Goal: Transaction & Acquisition: Purchase product/service

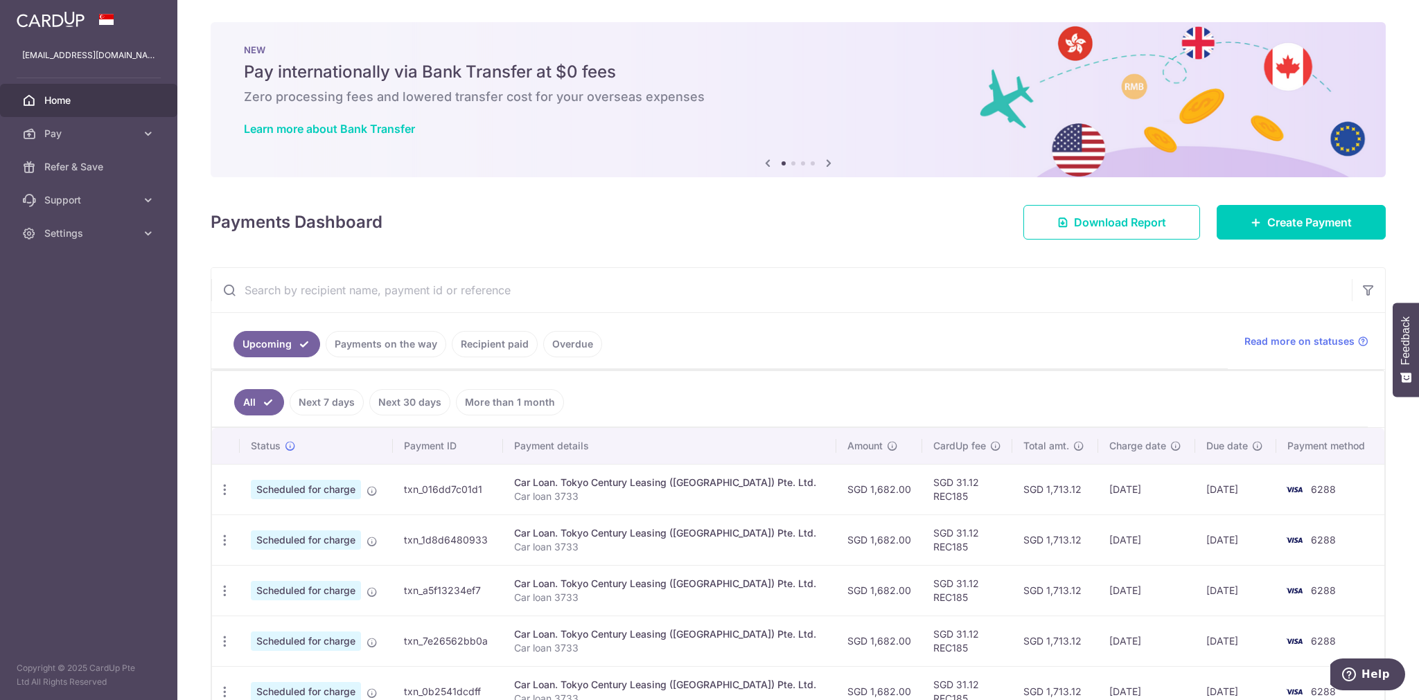
click at [86, 103] on span "Home" at bounding box center [89, 101] width 91 height 14
click at [88, 168] on span "Payments" at bounding box center [89, 167] width 91 height 14
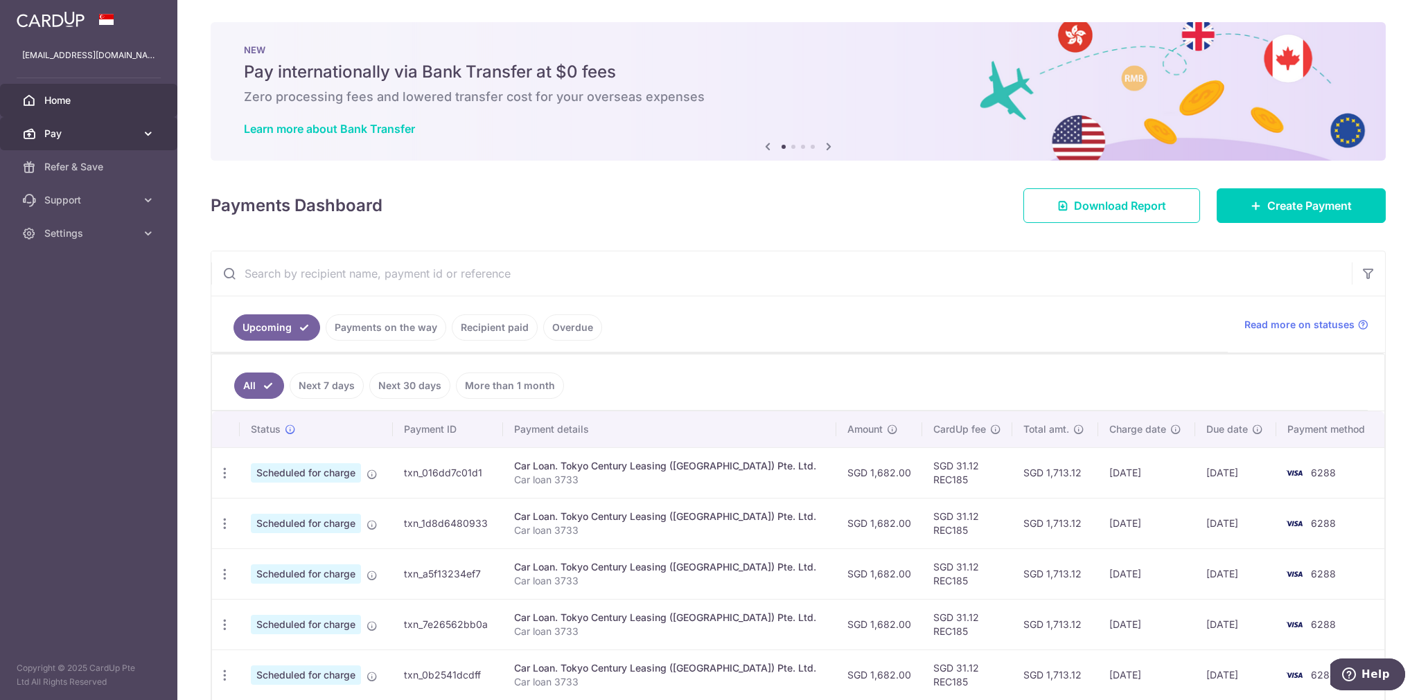
click at [44, 135] on link "Pay" at bounding box center [88, 133] width 177 height 33
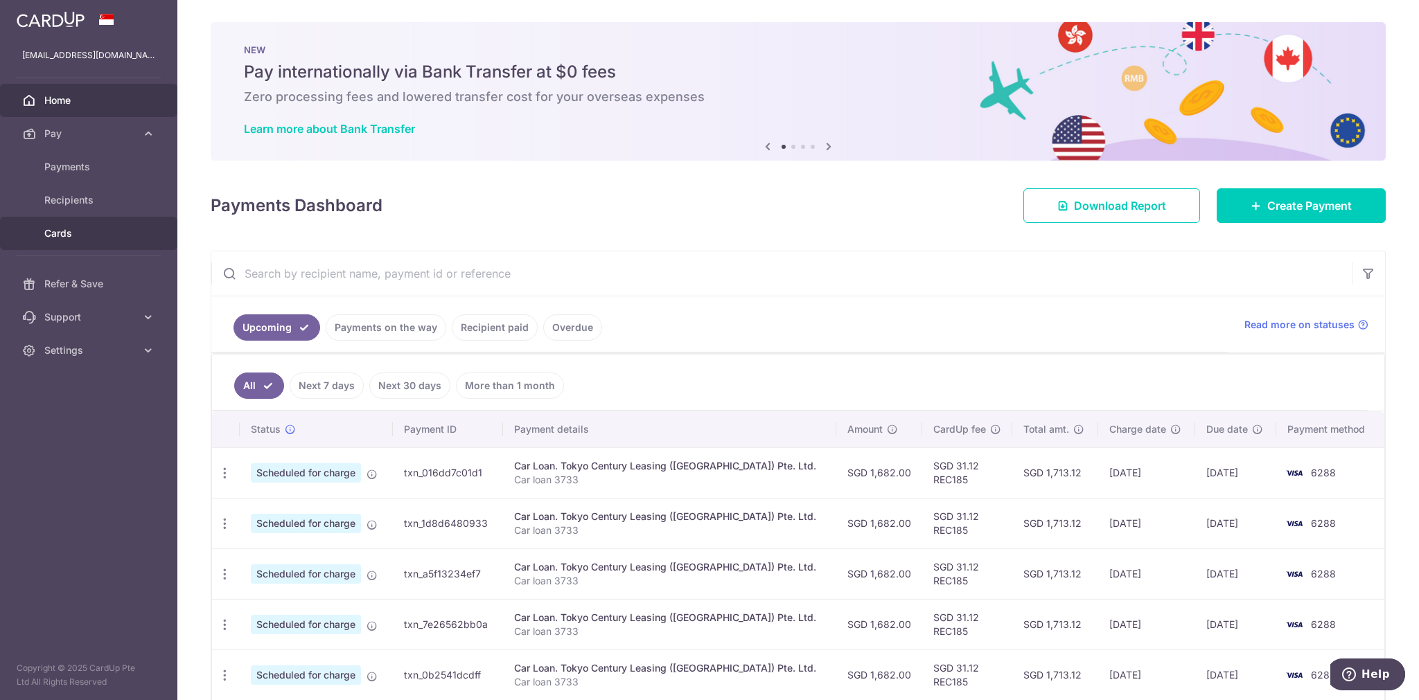
click at [66, 231] on span "Cards" at bounding box center [89, 234] width 91 height 14
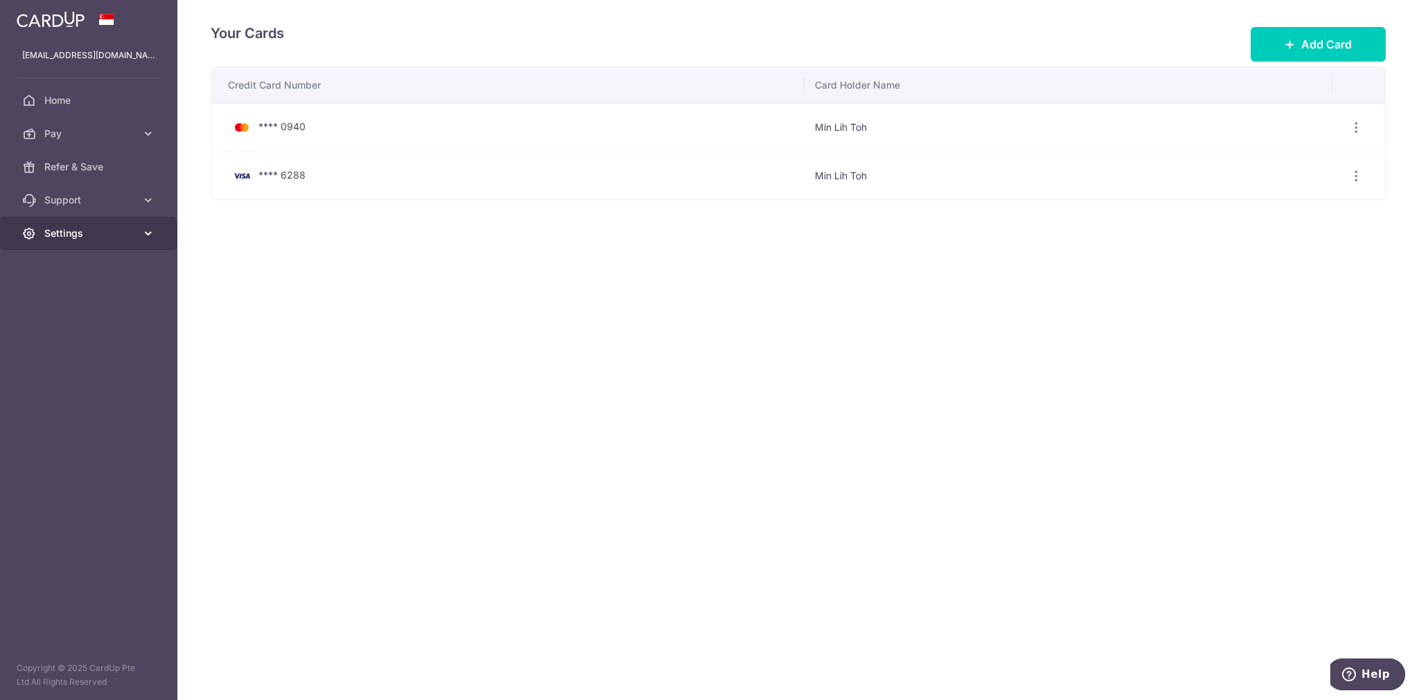
click at [91, 236] on span "Settings" at bounding box center [89, 234] width 91 height 14
click at [55, 96] on span "Home" at bounding box center [89, 101] width 91 height 14
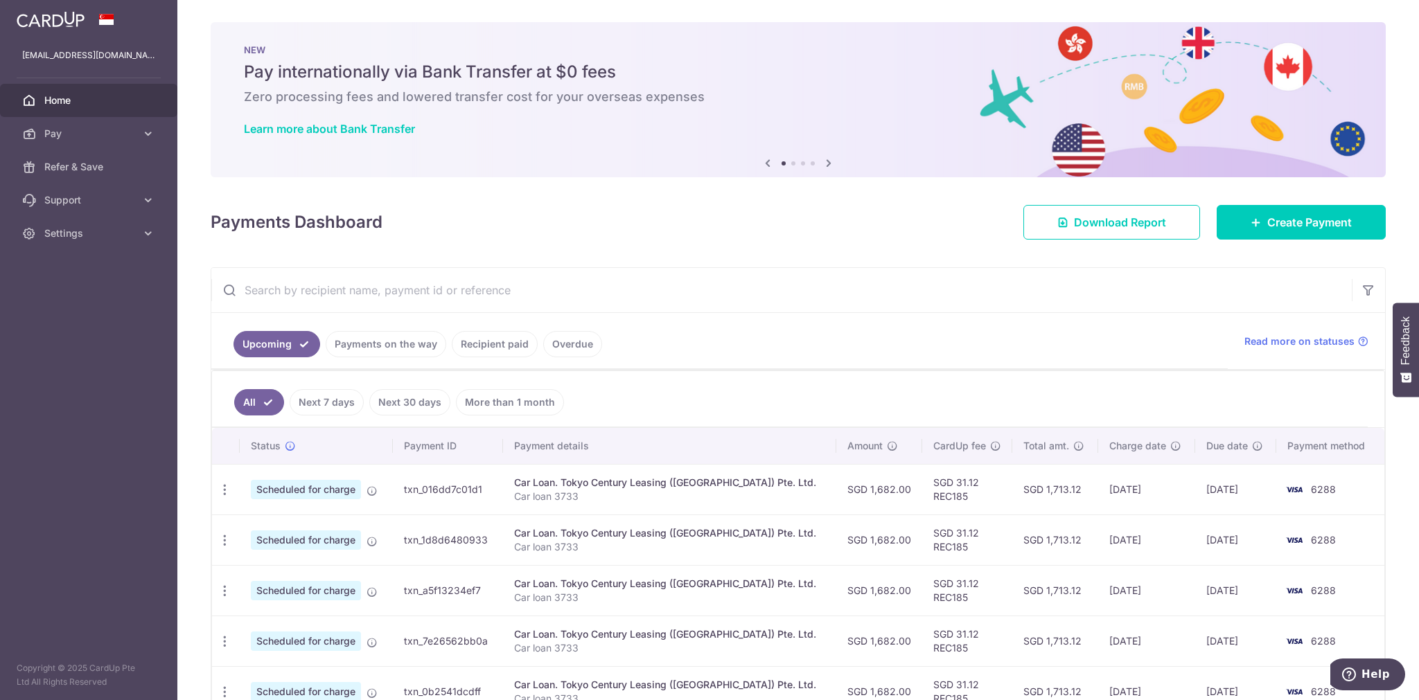
click at [828, 165] on icon at bounding box center [828, 162] width 17 height 17
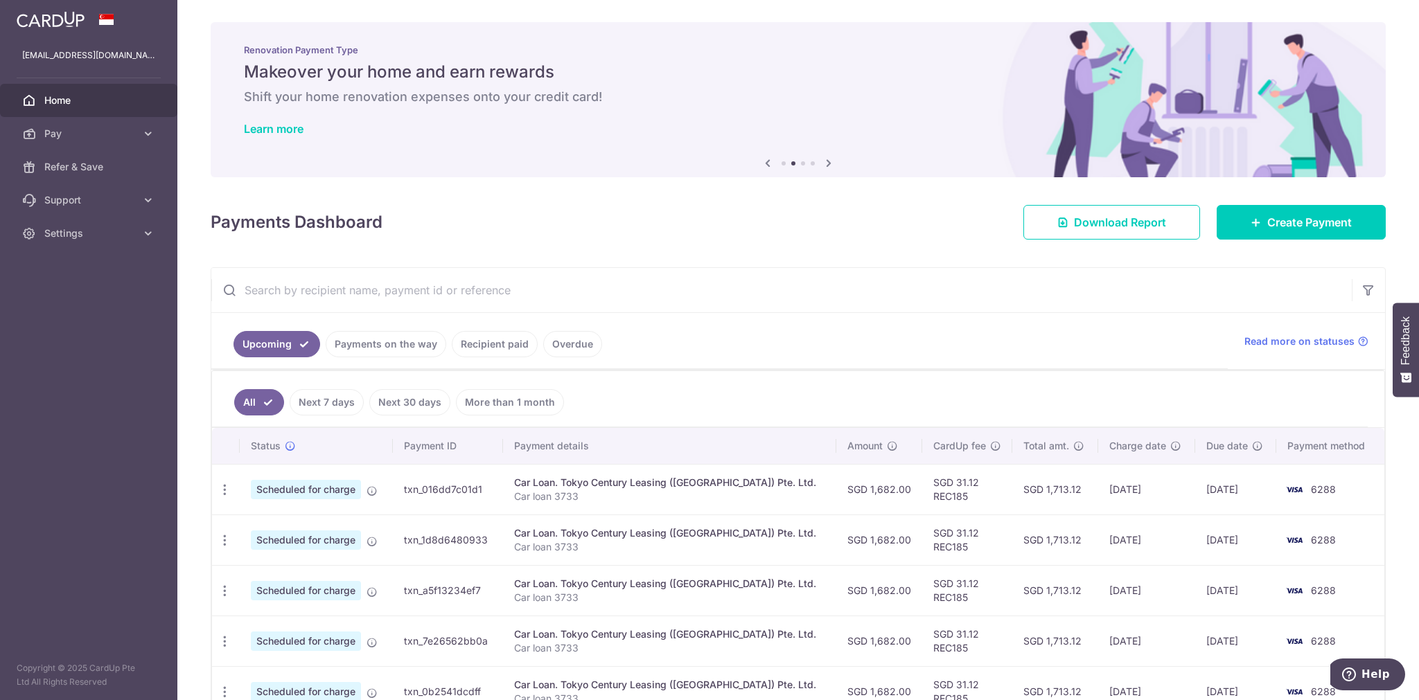
click at [828, 165] on icon at bounding box center [828, 162] width 17 height 17
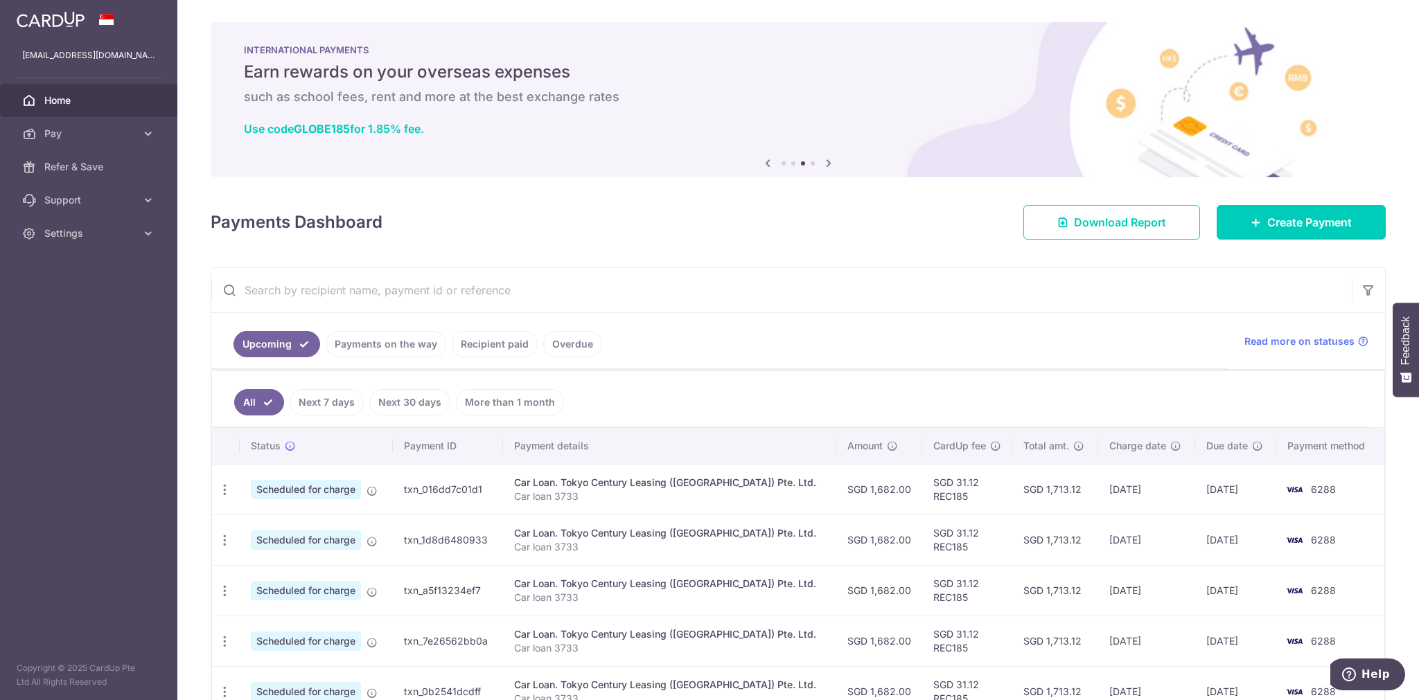
click at [828, 165] on icon at bounding box center [828, 162] width 17 height 17
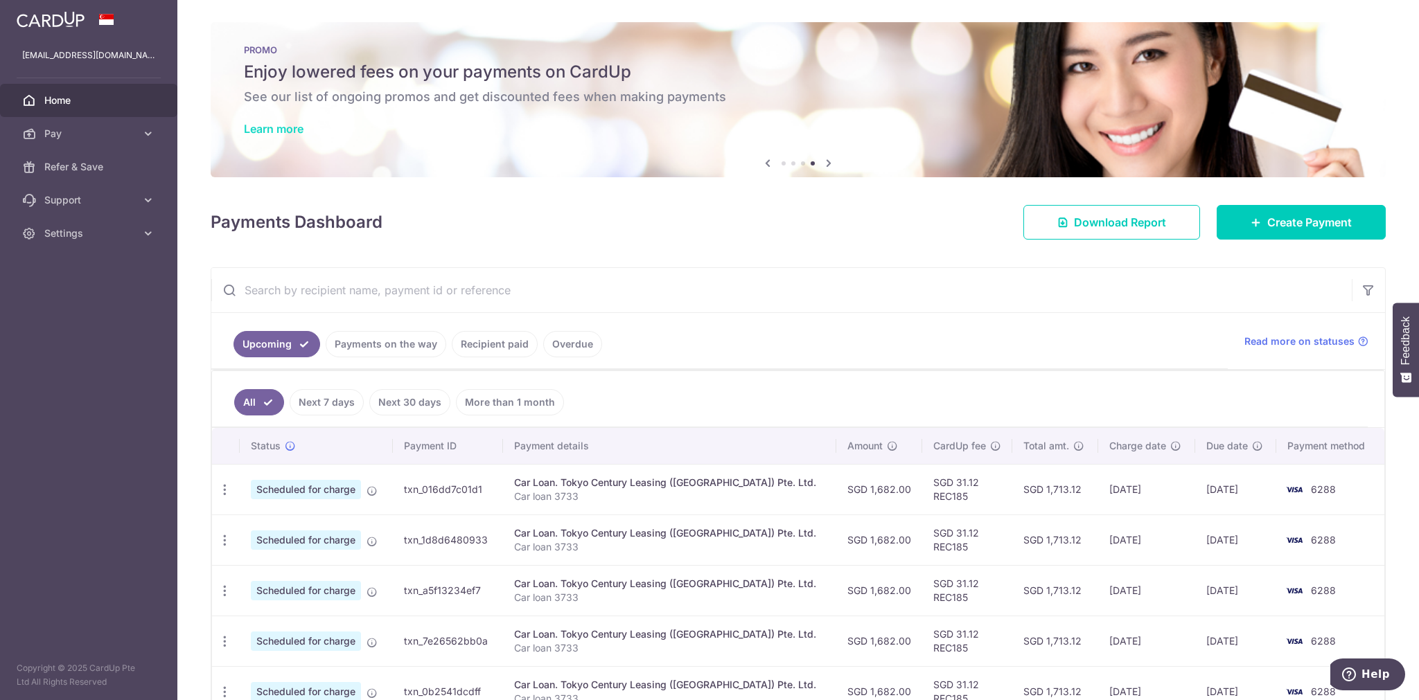
click at [294, 128] on link "Learn more" at bounding box center [274, 129] width 60 height 14
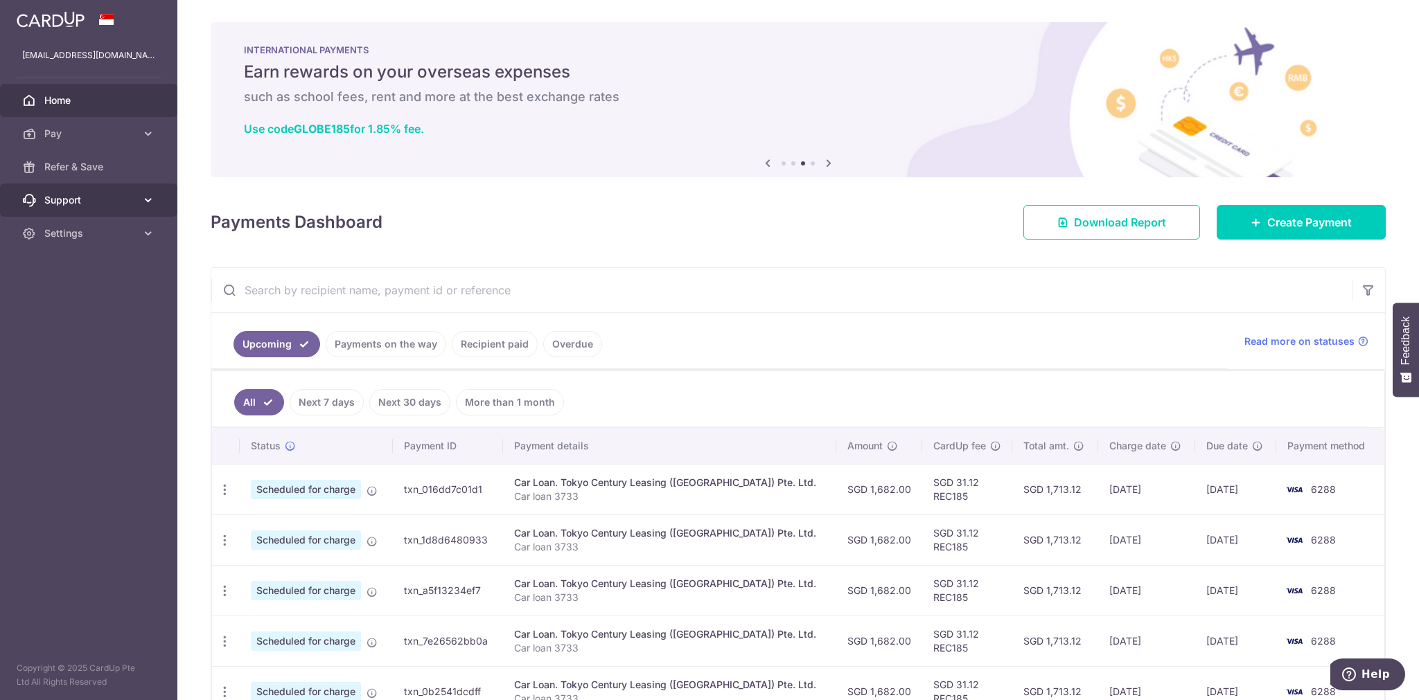
click at [53, 202] on span "Support" at bounding box center [89, 200] width 91 height 14
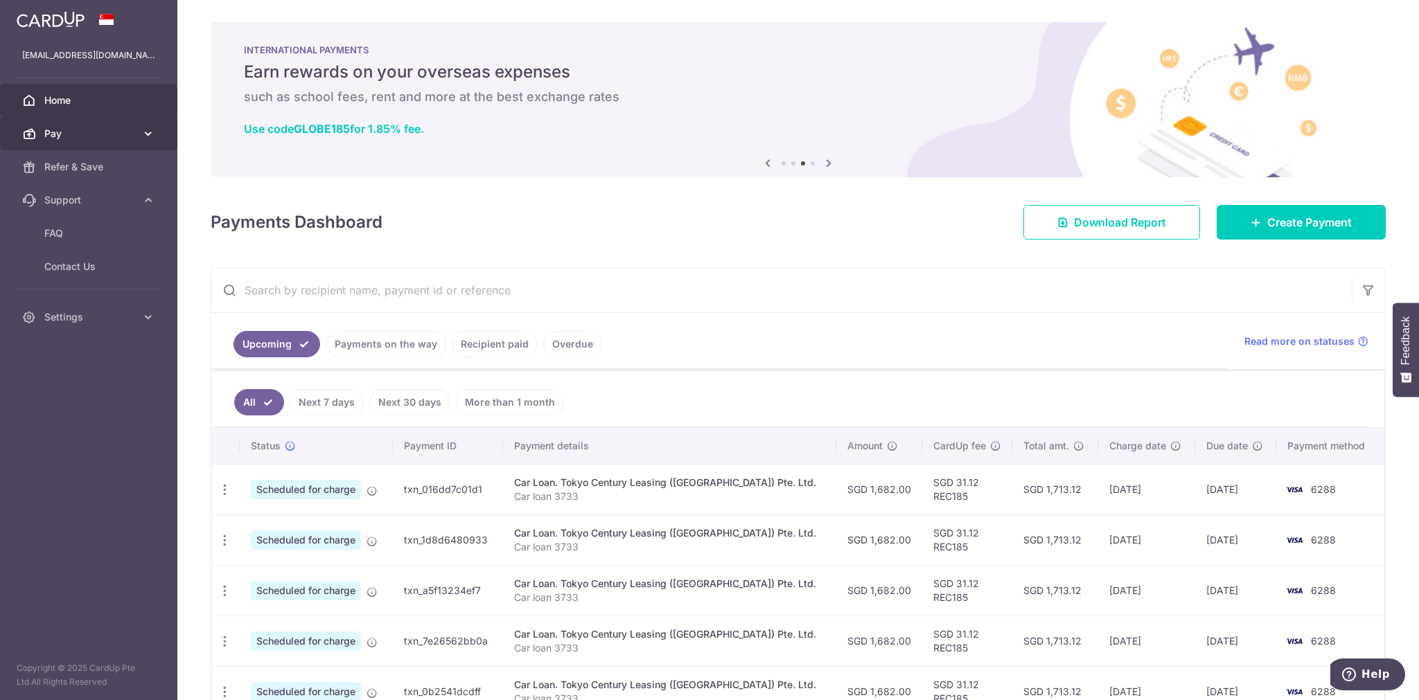
click at [56, 145] on link "Pay" at bounding box center [88, 133] width 177 height 33
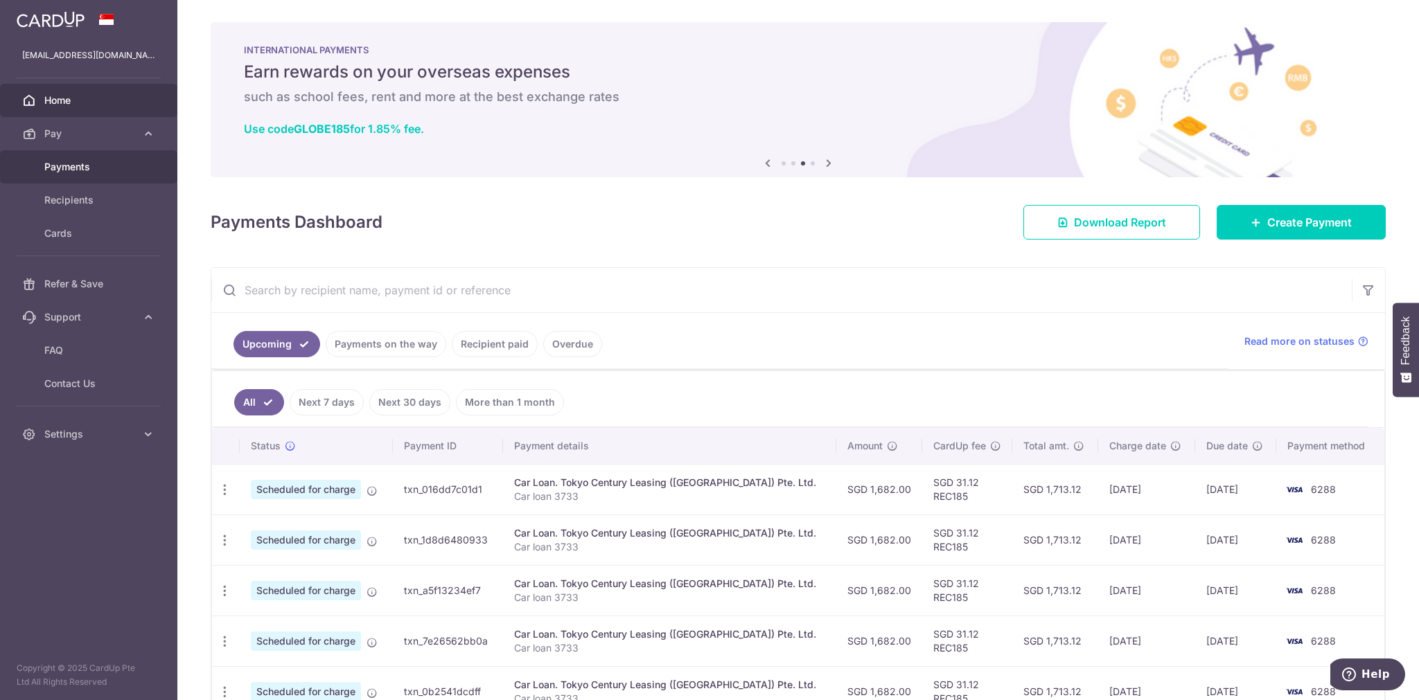
click at [76, 172] on span "Payments" at bounding box center [89, 167] width 91 height 14
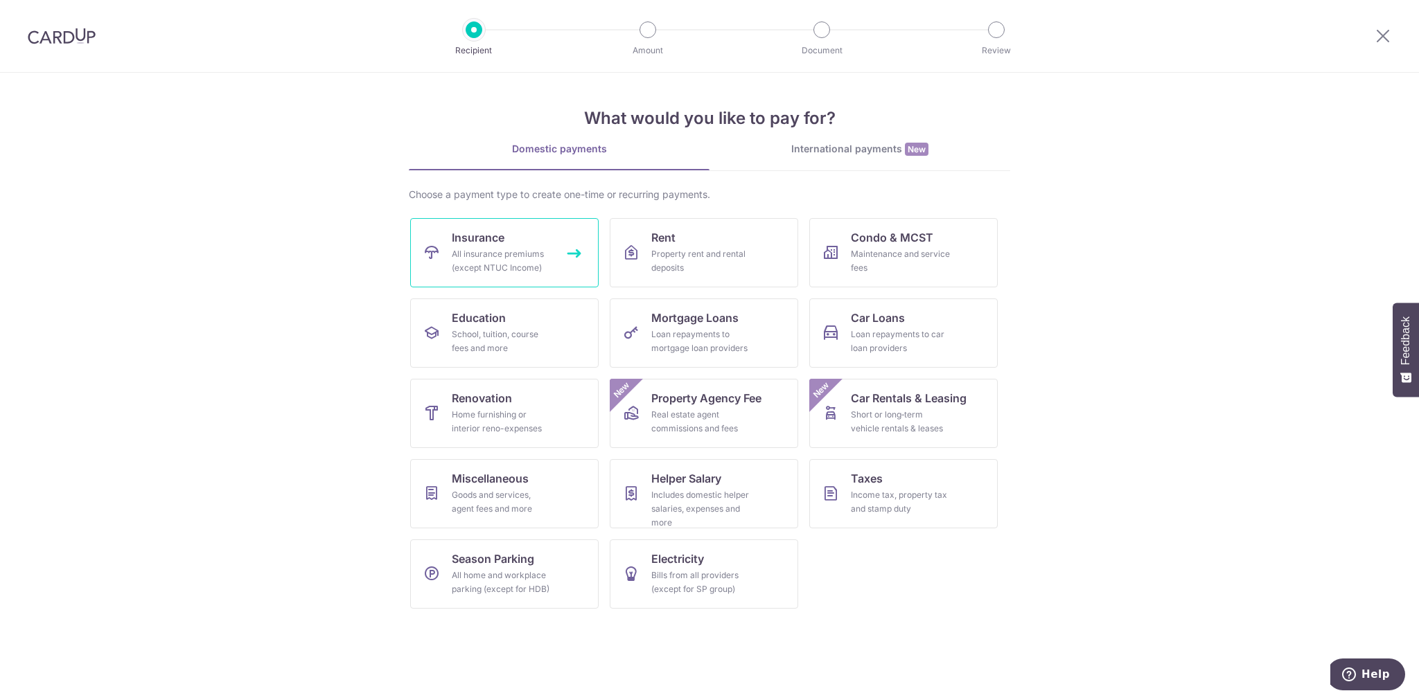
click at [543, 261] on div "All insurance premiums (except NTUC Income)" at bounding box center [502, 261] width 100 height 28
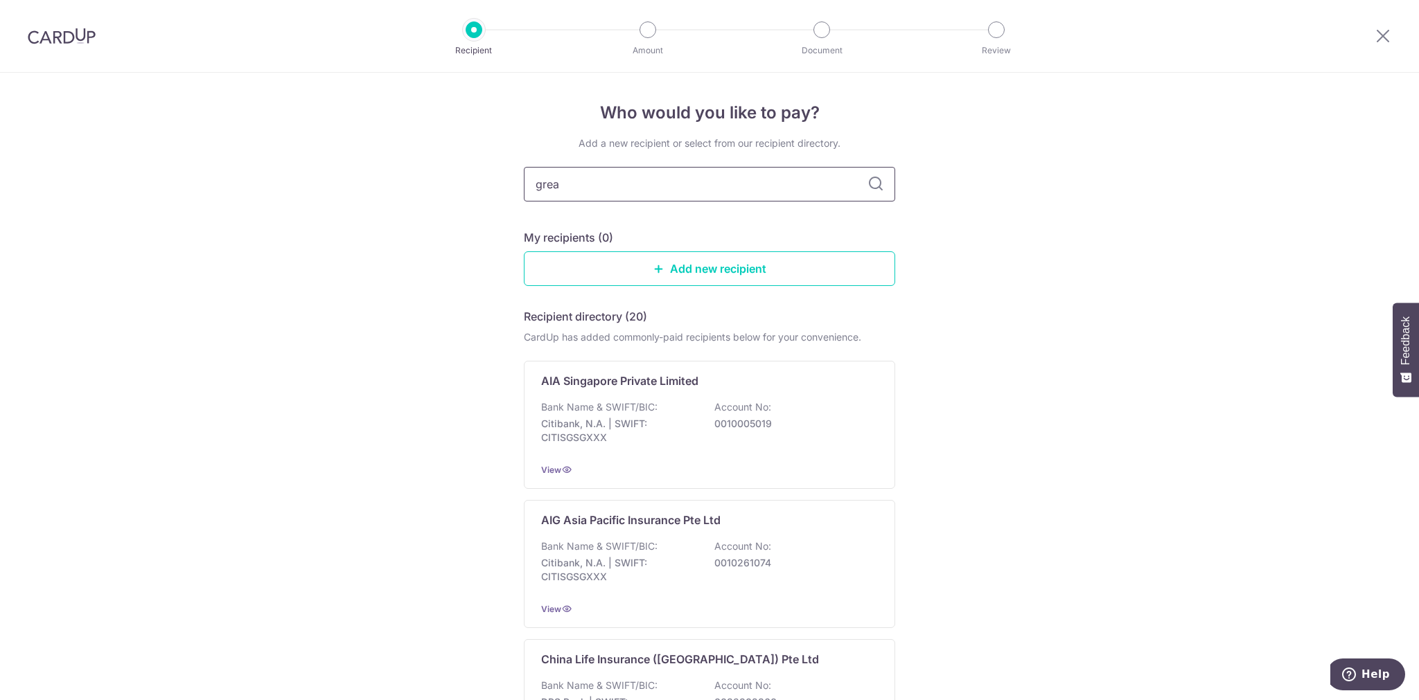
type input "great"
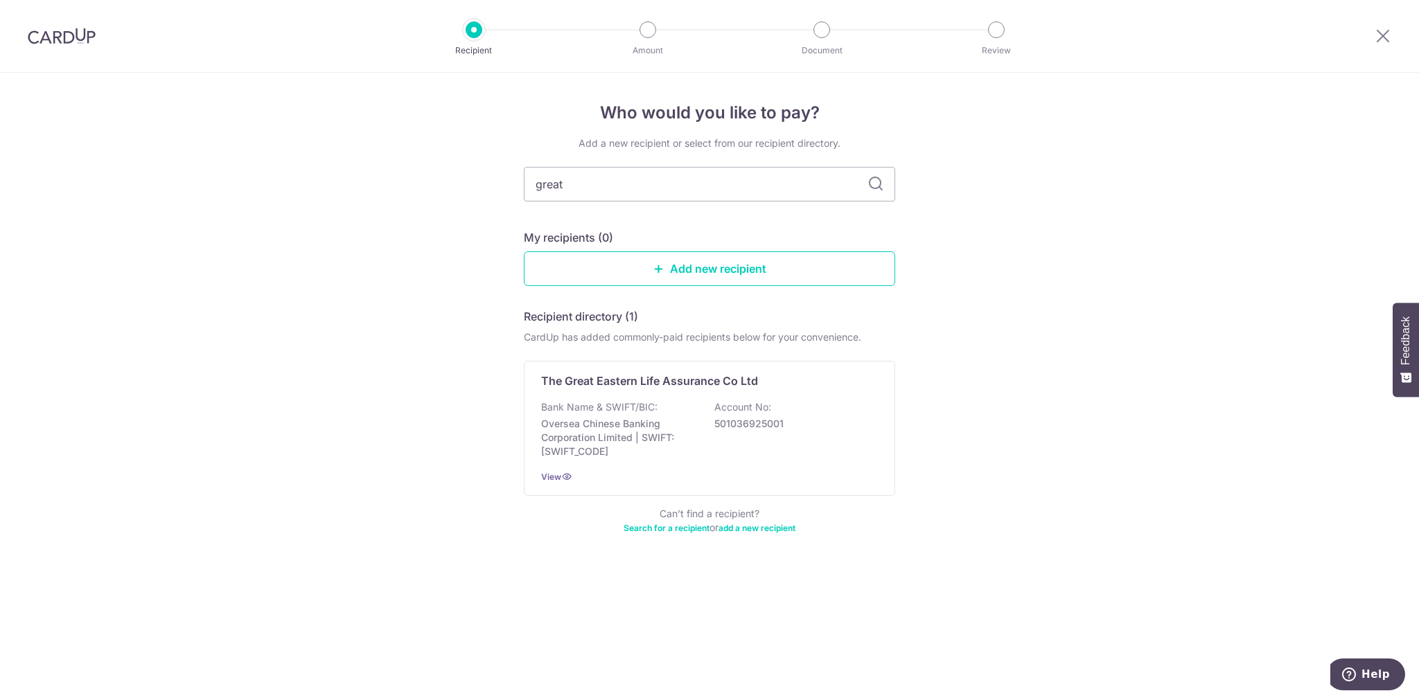
type input "great"
click at [693, 422] on p "Oversea Chinese Banking Corporation Limited | SWIFT: OCBCSGSGXXX" at bounding box center [618, 438] width 155 height 42
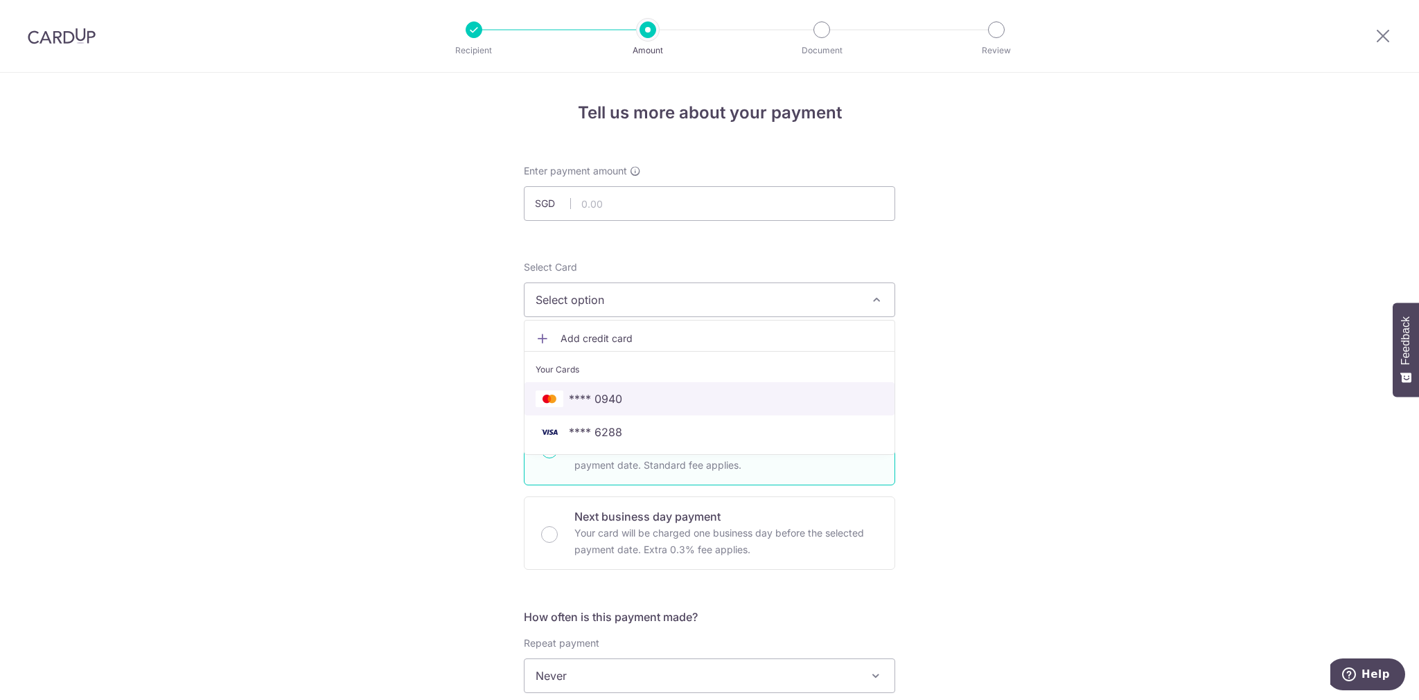
click at [673, 395] on span "**** 0940" at bounding box center [709, 399] width 348 height 17
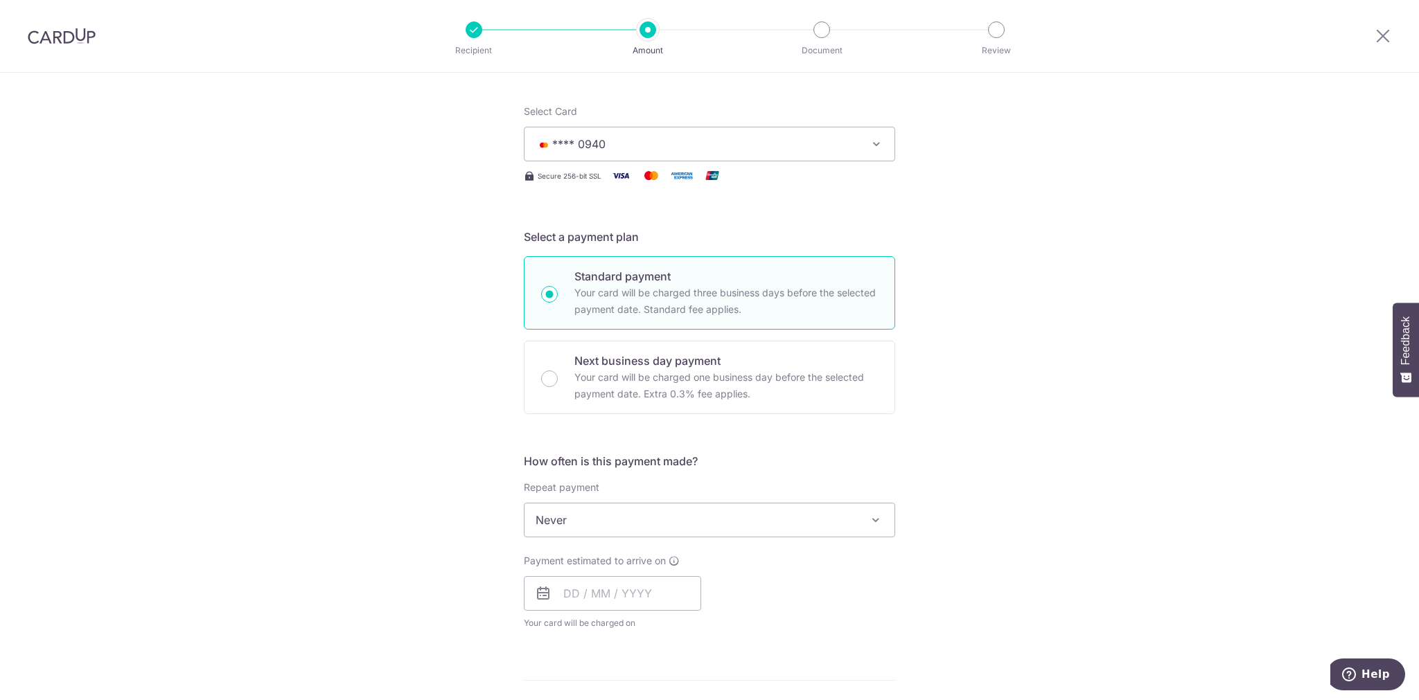
scroll to position [277, 0]
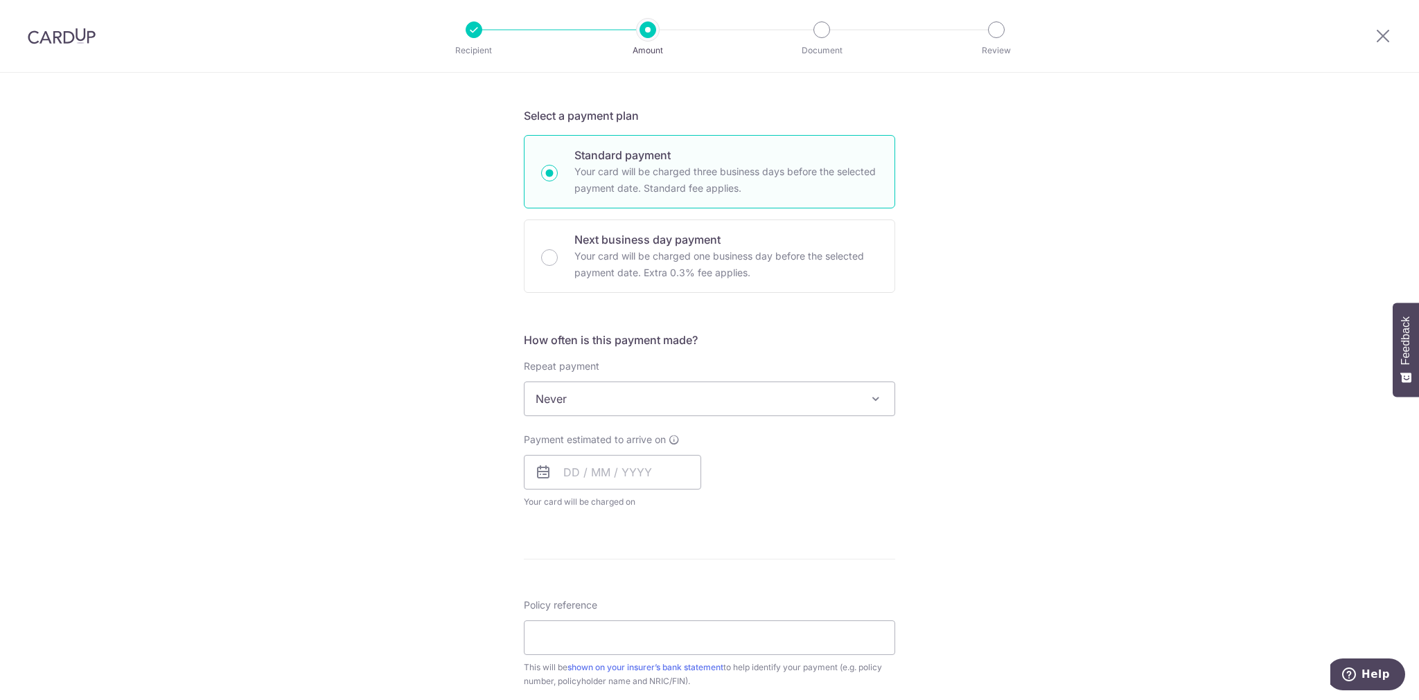
click at [596, 396] on span "Never" at bounding box center [709, 398] width 370 height 33
click at [615, 463] on input "text" at bounding box center [612, 472] width 177 height 35
click at [659, 563] on link "4" at bounding box center [663, 571] width 22 height 22
type input "[DATE]"
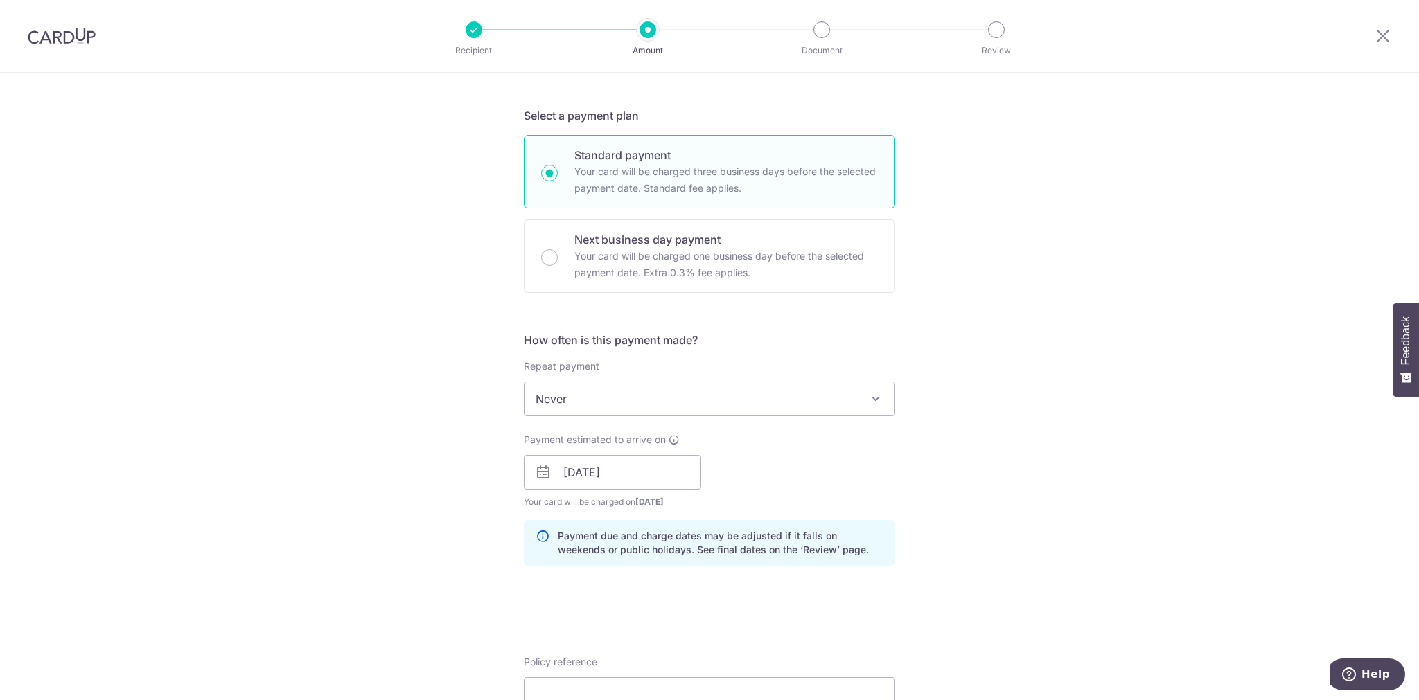
scroll to position [485, 0]
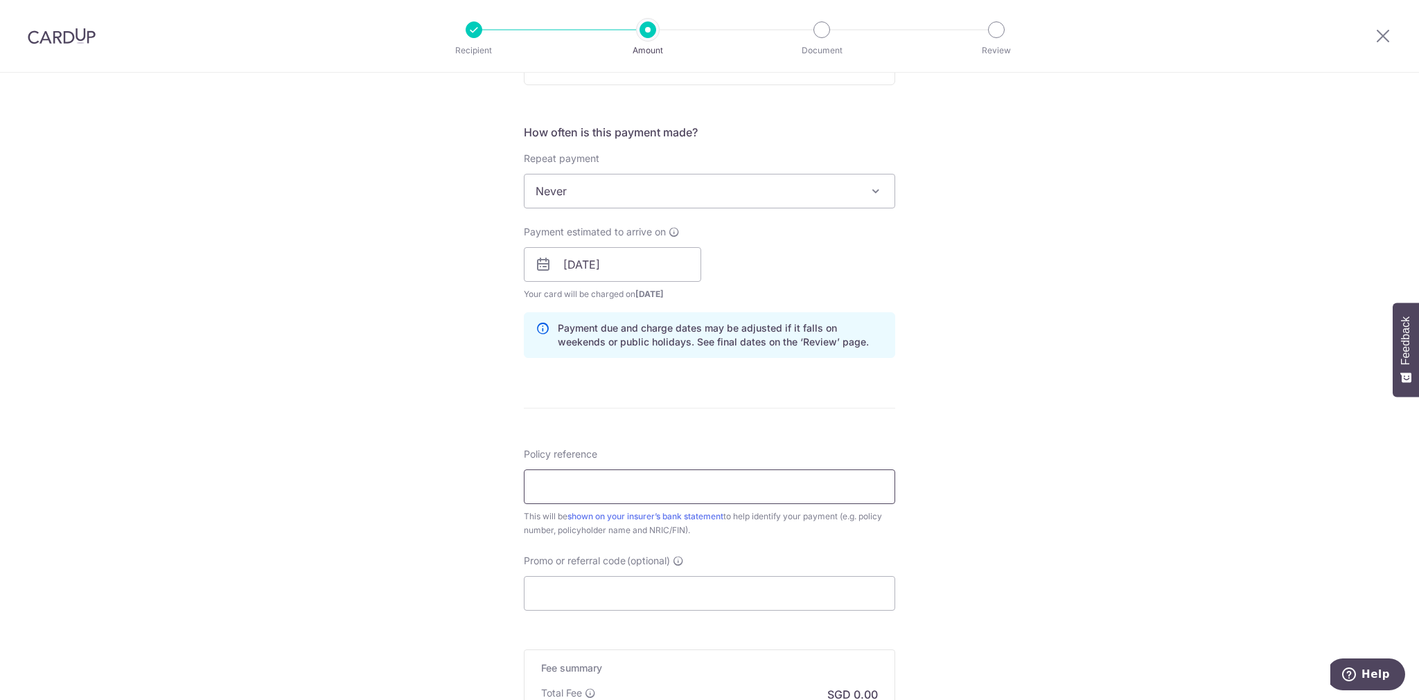
click at [691, 478] on input "Policy reference" at bounding box center [709, 487] width 371 height 35
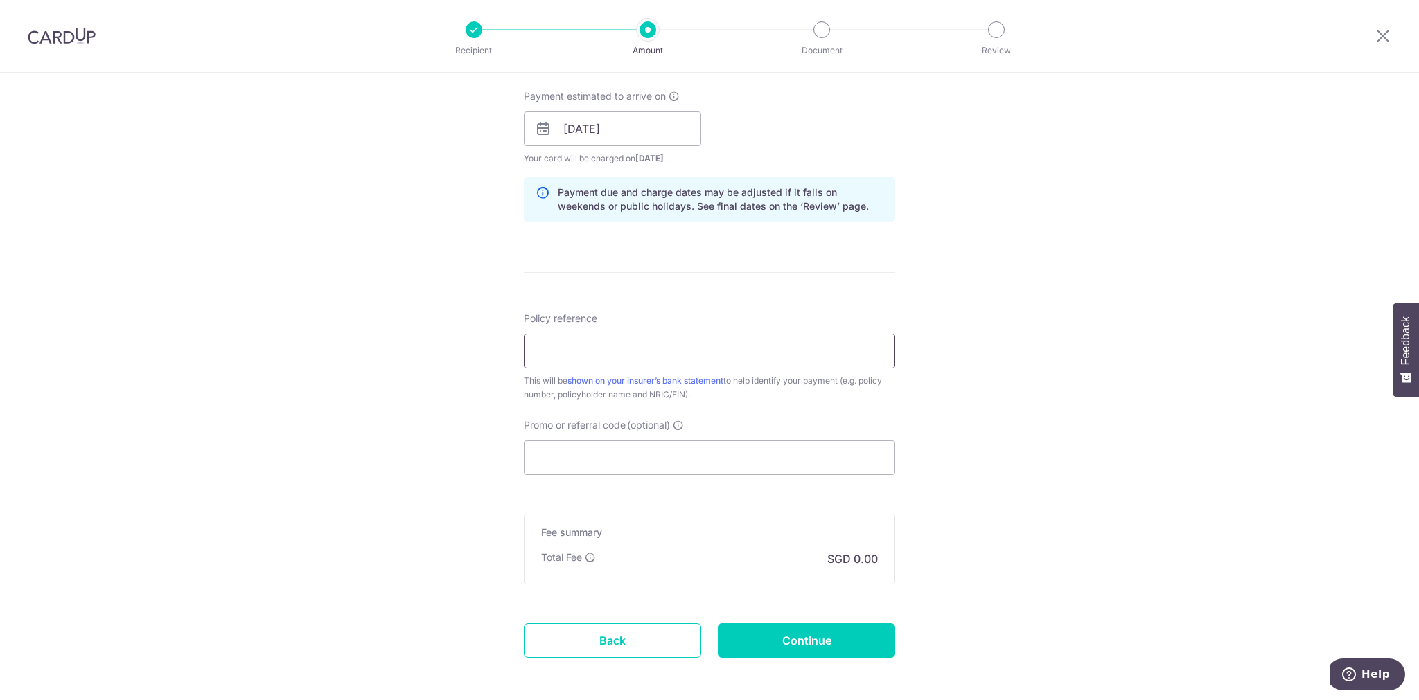
scroll to position [623, 0]
click at [707, 459] on input "Promo or referral code (optional)" at bounding box center [709, 455] width 371 height 35
click at [707, 356] on input "Policy reference" at bounding box center [709, 348] width 371 height 35
click at [729, 456] on input "Promo or referral code (optional)" at bounding box center [709, 455] width 371 height 35
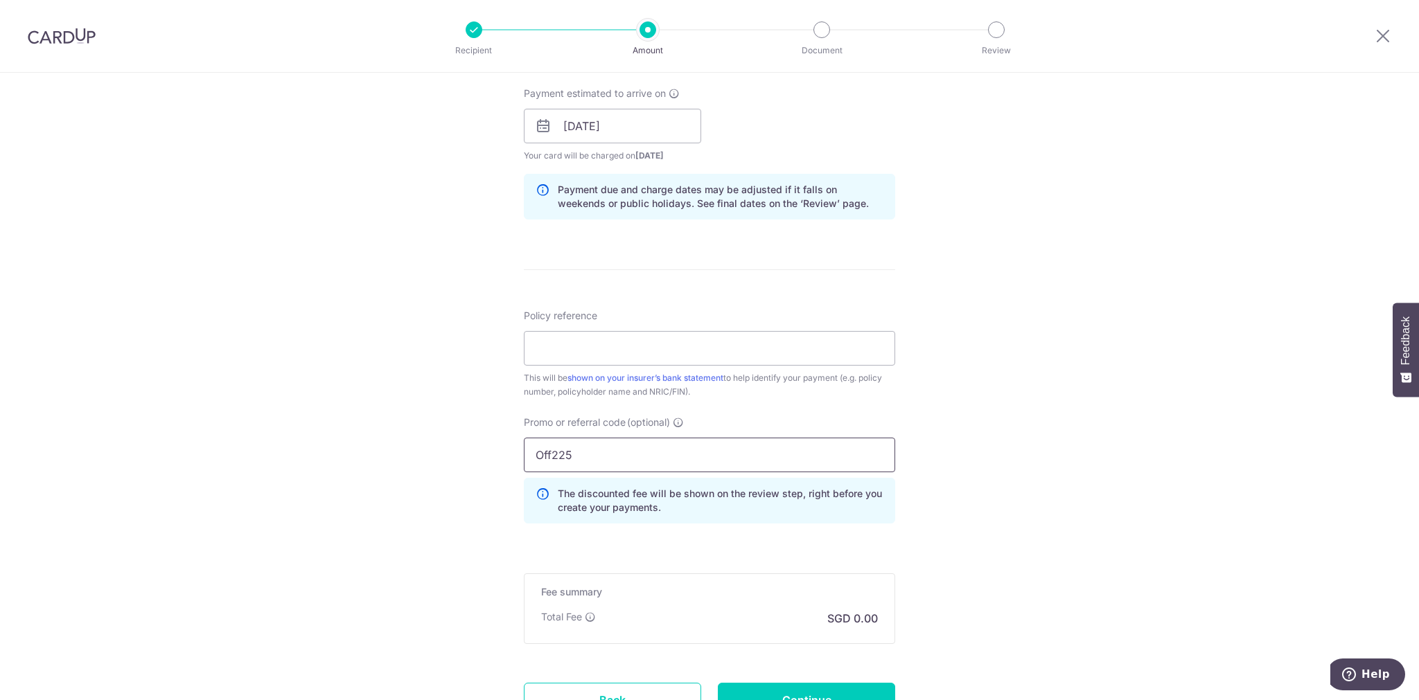
click at [727, 455] on input "Off225" at bounding box center [709, 455] width 371 height 35
click at [551, 453] on input "Off225" at bounding box center [709, 455] width 371 height 35
type input "OFF225"
click at [646, 327] on div "Policy reference This will be shown on your insurer’s bank statement to help id…" at bounding box center [709, 354] width 371 height 90
click at [650, 346] on input "Policy reference" at bounding box center [709, 348] width 371 height 35
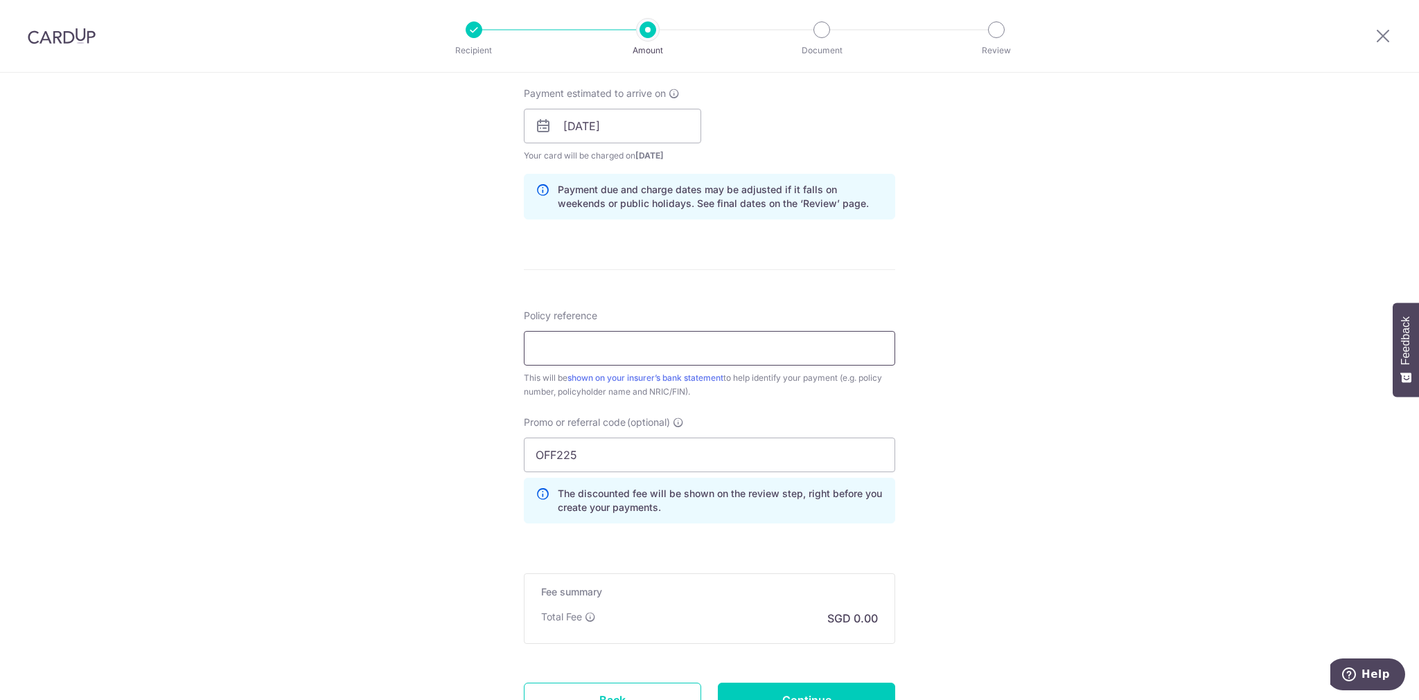
click at [669, 350] on input "Policy reference" at bounding box center [709, 348] width 371 height 35
type input "0211934361"
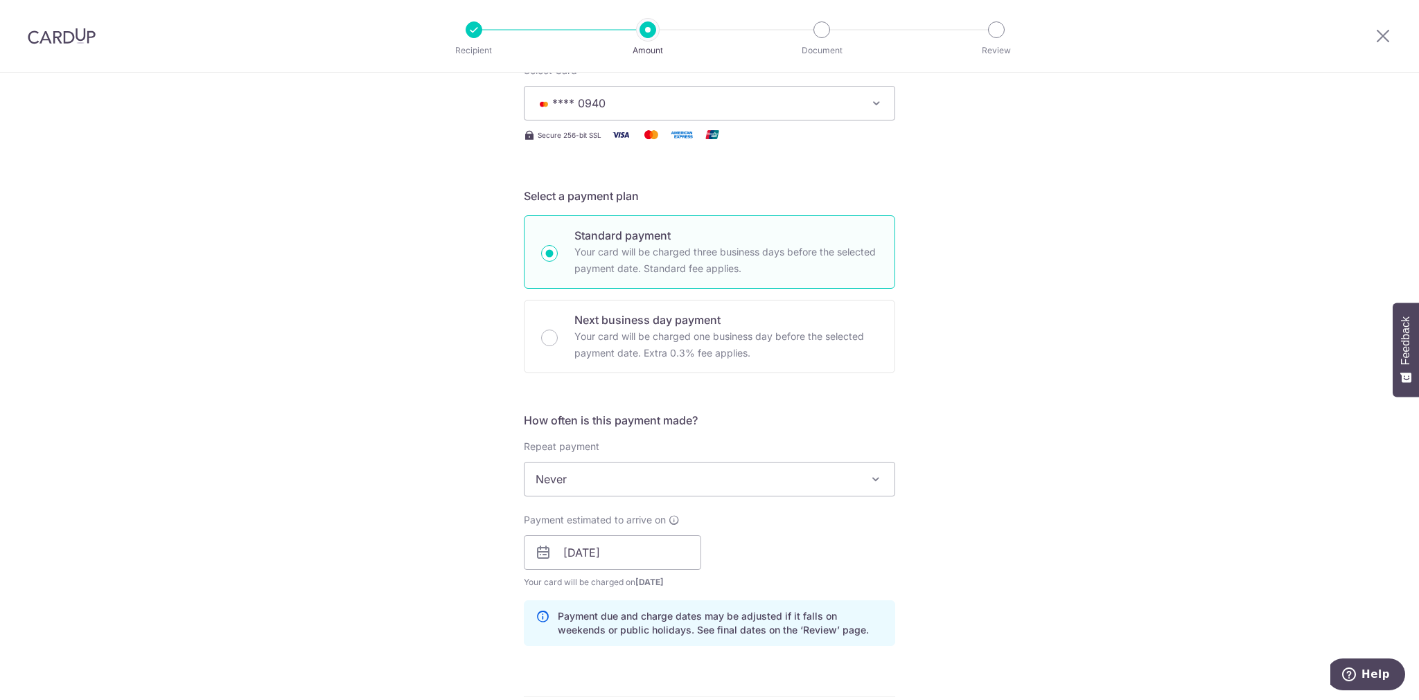
scroll to position [0, 0]
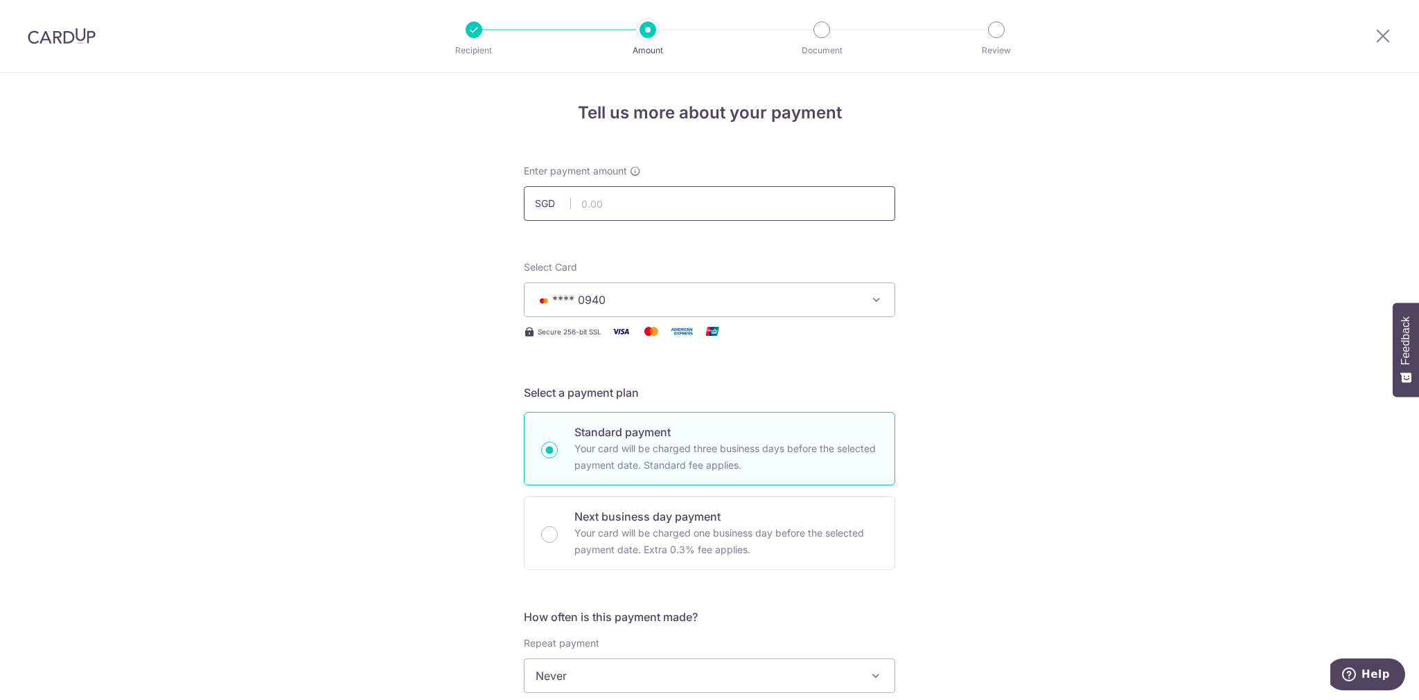
click at [707, 206] on input "text" at bounding box center [709, 203] width 371 height 35
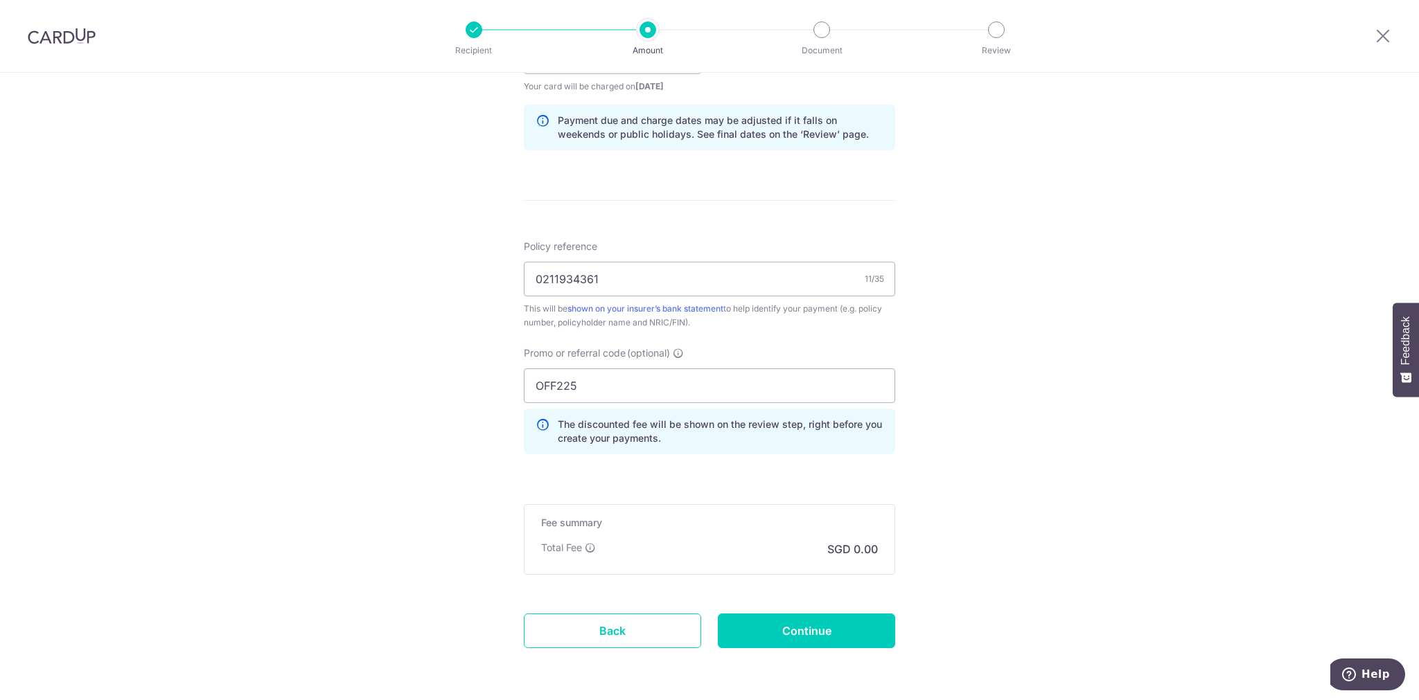
scroll to position [743, 0]
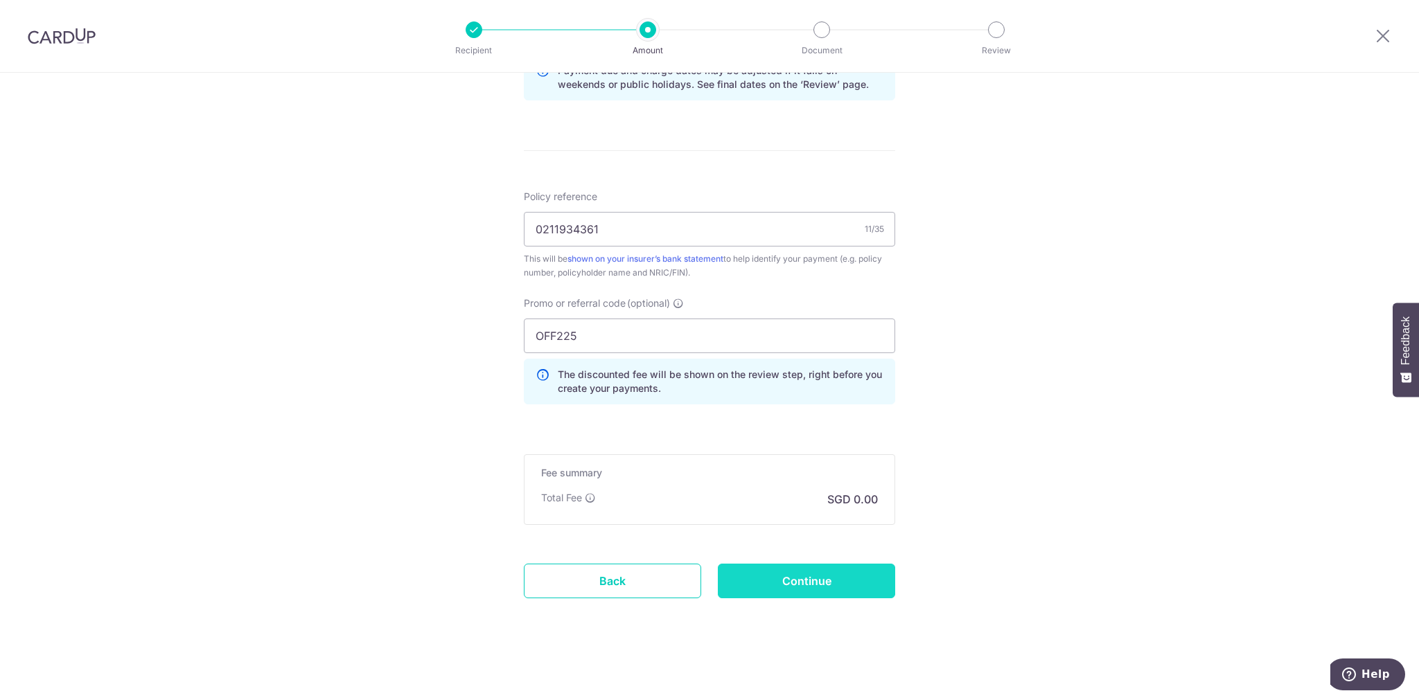
click at [806, 578] on input "Continue" at bounding box center [806, 581] width 177 height 35
type input "1,500.00"
type input "Create Schedule"
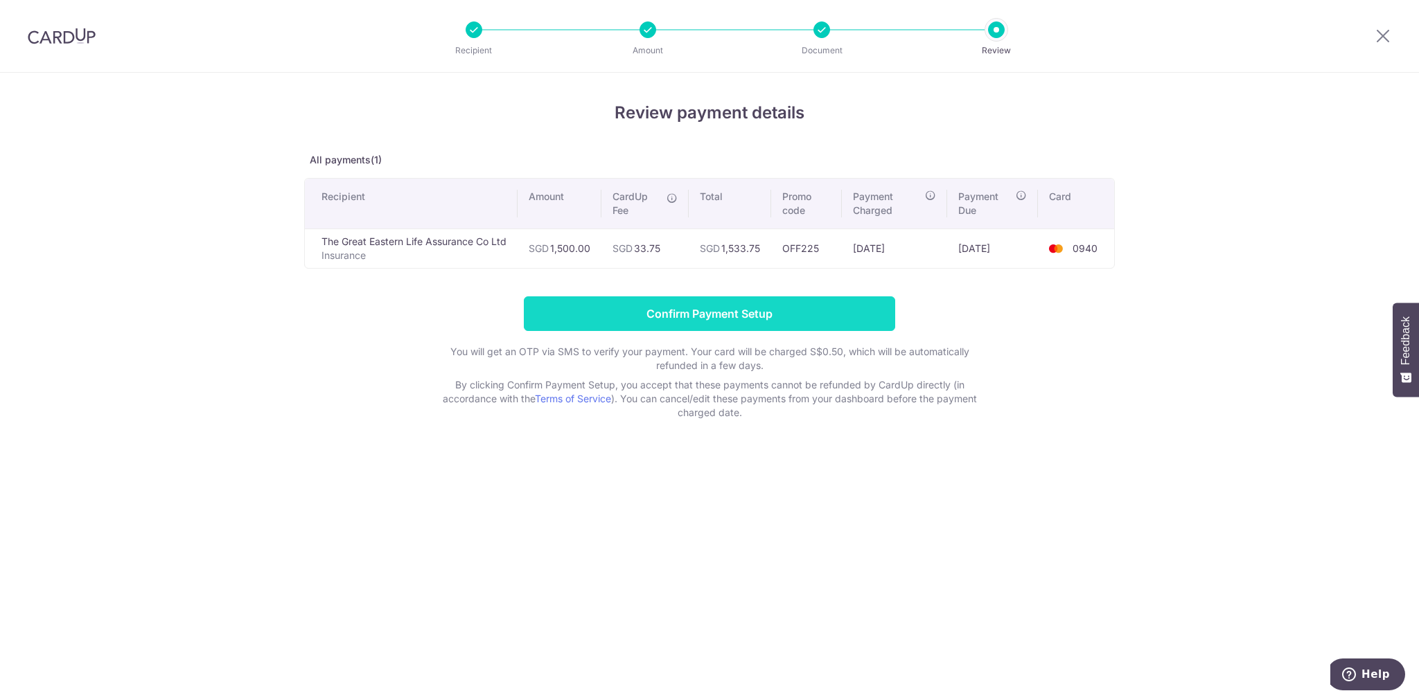
click at [841, 323] on input "Confirm Payment Setup" at bounding box center [709, 313] width 371 height 35
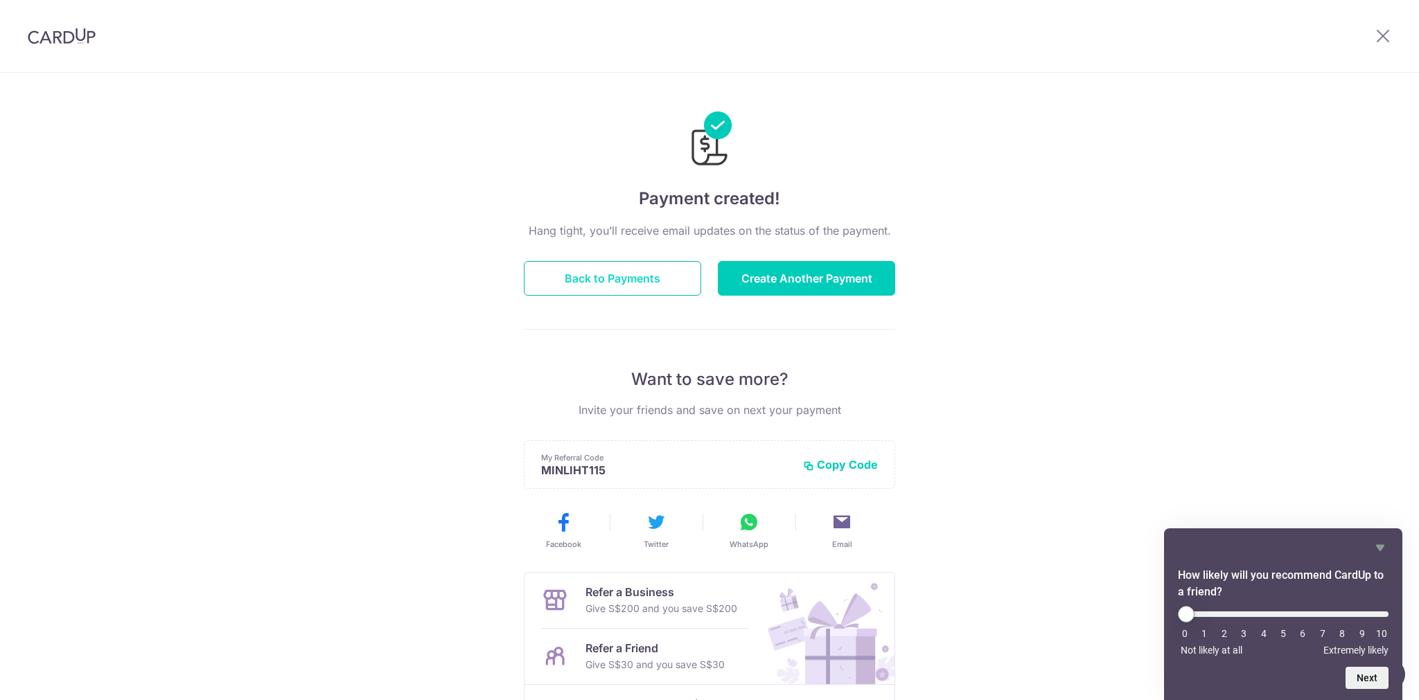
click at [629, 280] on button "Back to Payments" at bounding box center [612, 278] width 177 height 35
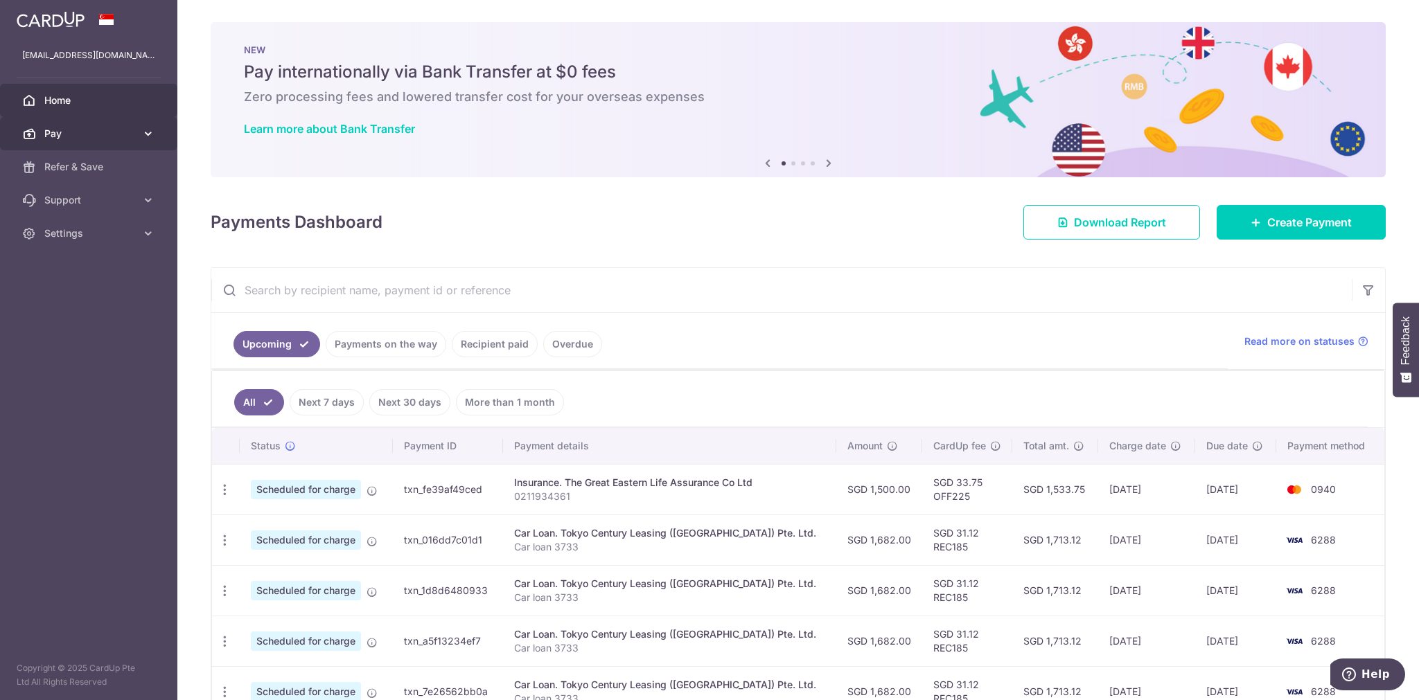
click at [66, 132] on span "Pay" at bounding box center [89, 134] width 91 height 14
click at [89, 277] on span "Refer & Save" at bounding box center [89, 284] width 91 height 14
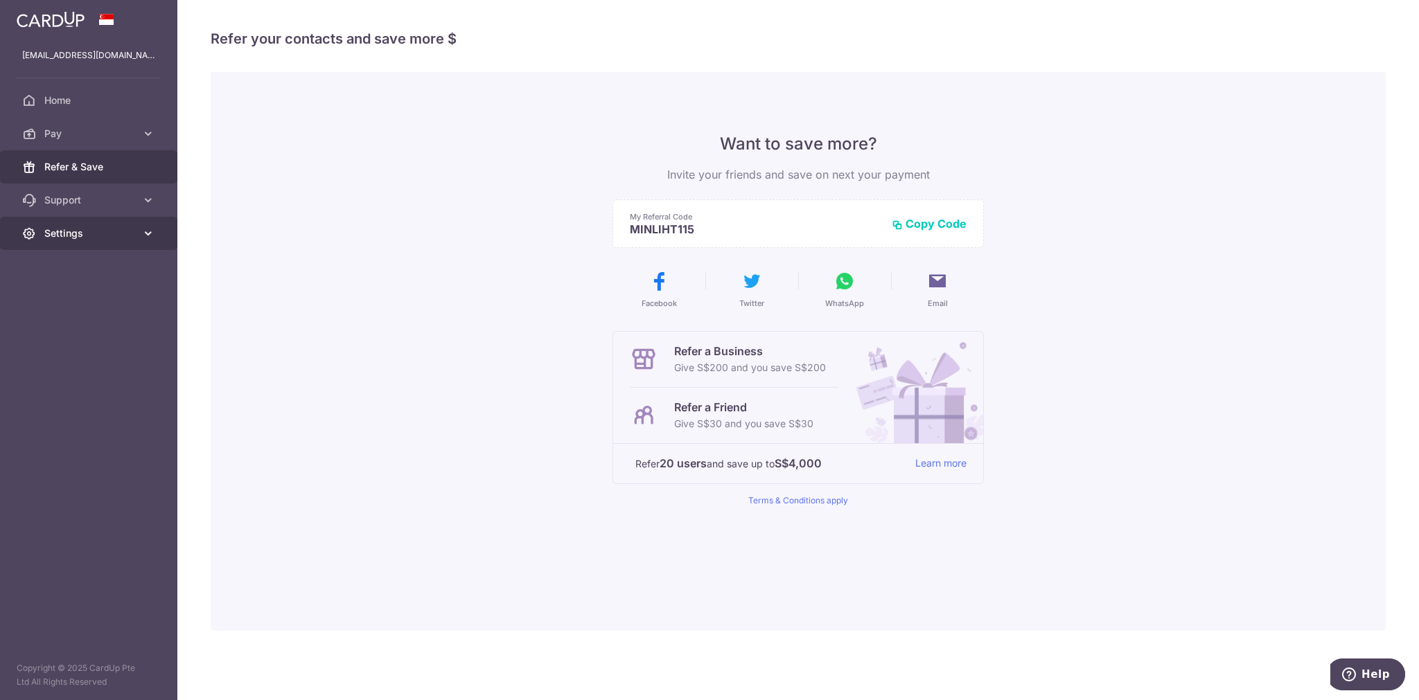
click at [80, 240] on link "Settings" at bounding box center [88, 233] width 177 height 33
click at [56, 143] on link "Pay" at bounding box center [88, 133] width 177 height 33
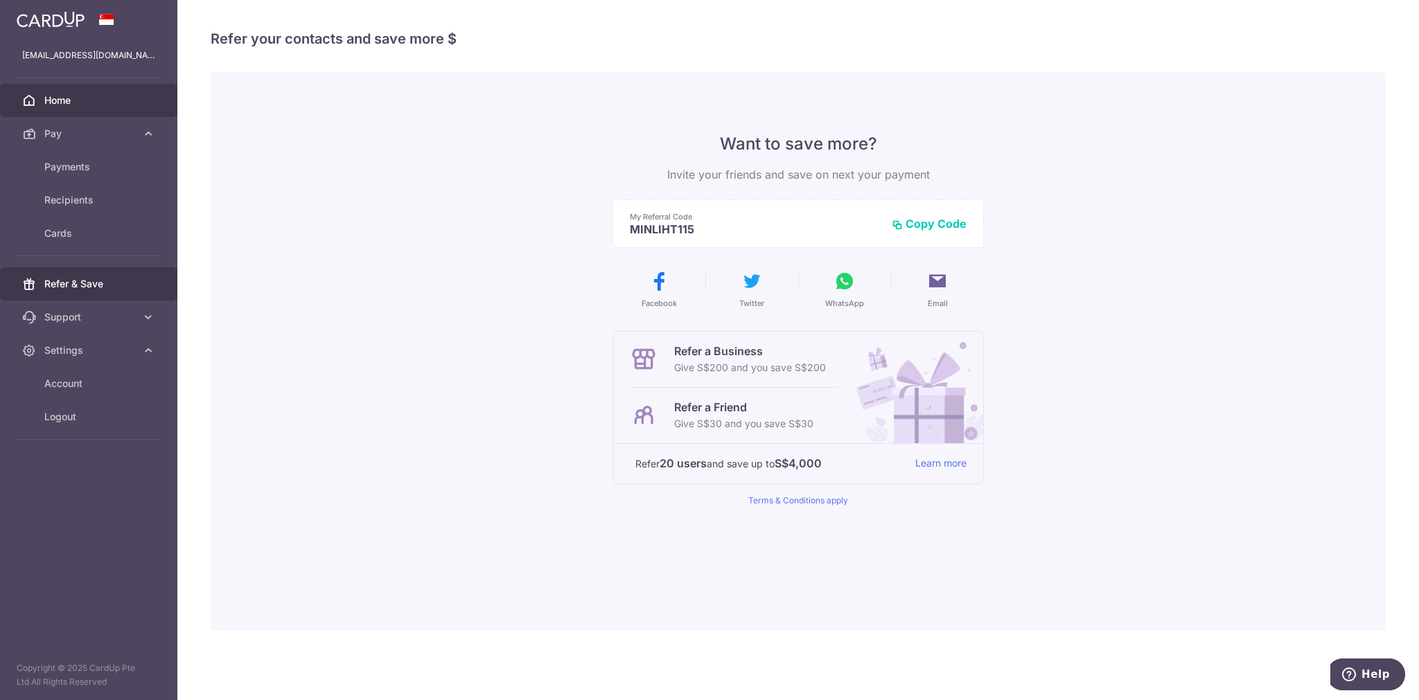
click at [60, 103] on span "Home" at bounding box center [89, 101] width 91 height 14
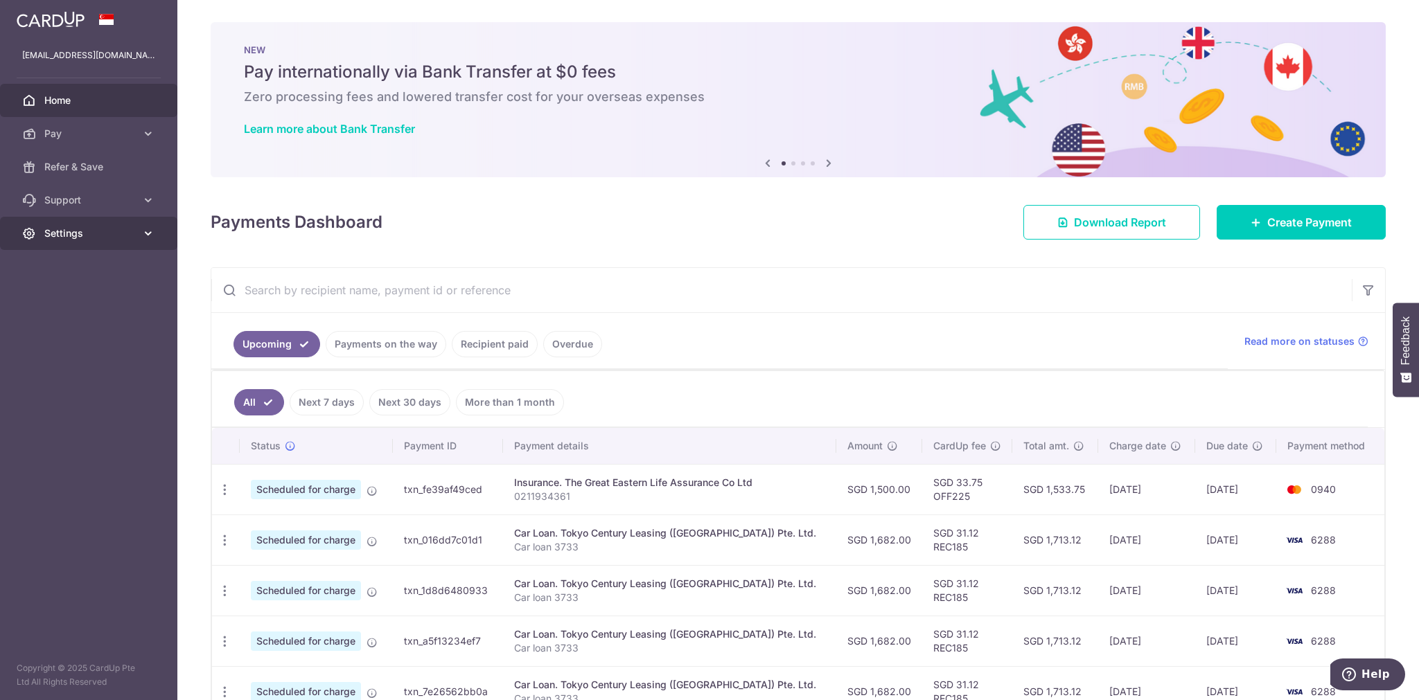
click at [61, 234] on span "Settings" at bounding box center [89, 234] width 91 height 14
click at [56, 301] on span "Logout" at bounding box center [89, 300] width 91 height 14
